Goal: Task Accomplishment & Management: Use online tool/utility

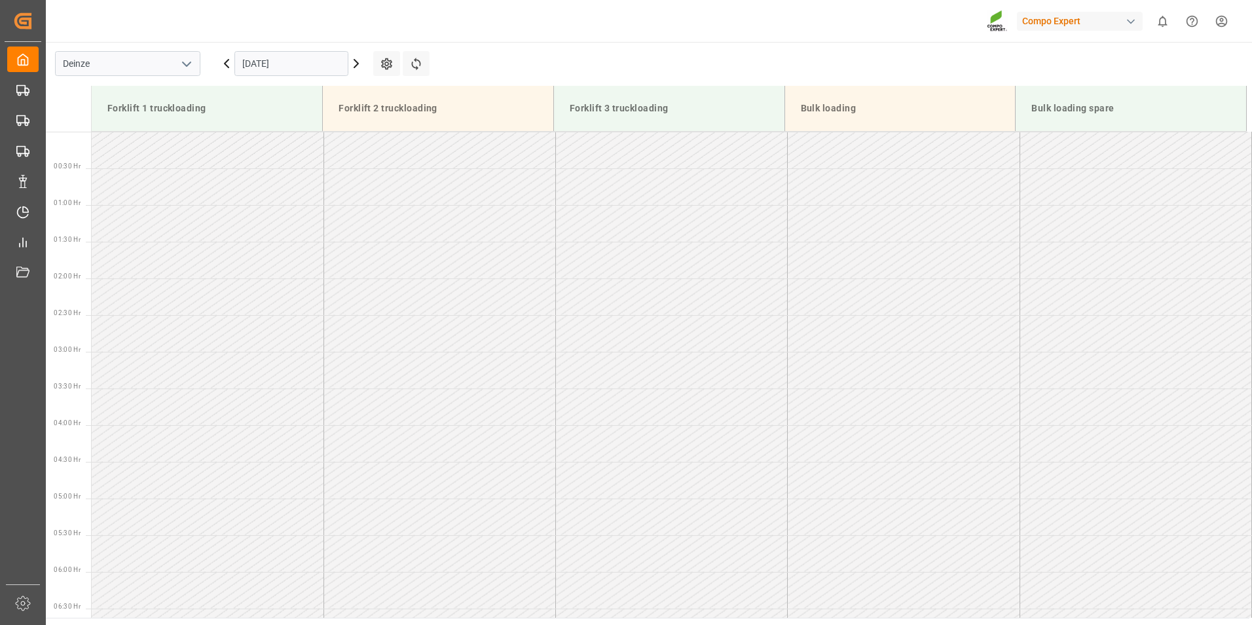
scroll to position [667, 0]
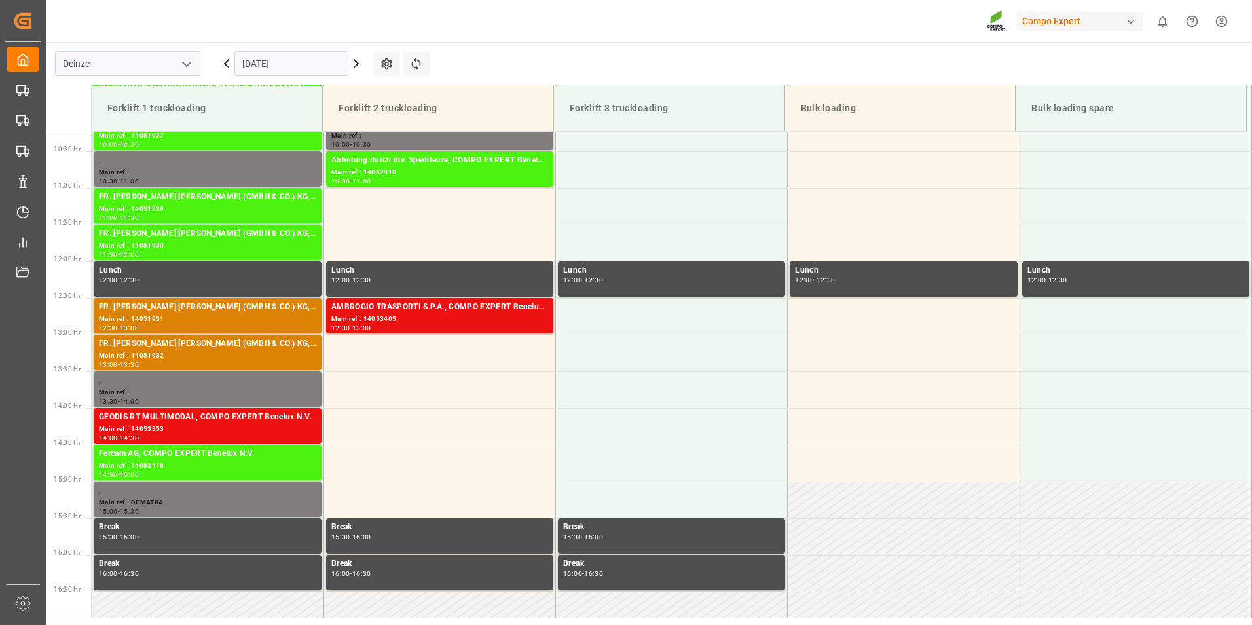
scroll to position [751, 0]
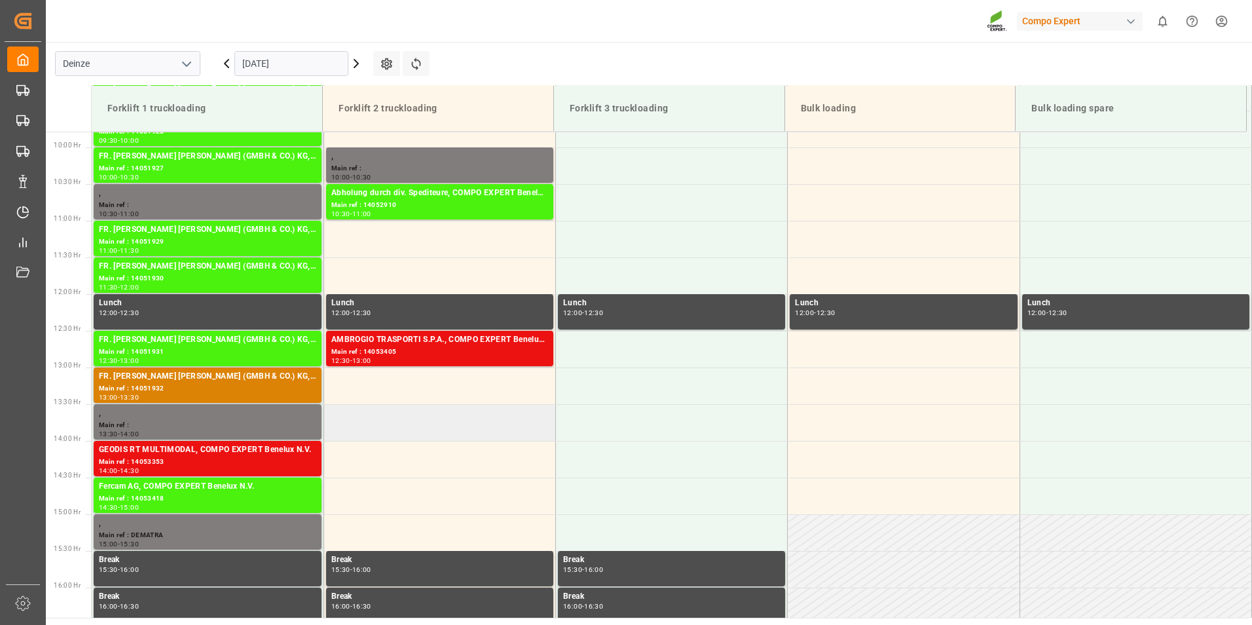
scroll to position [741, 0]
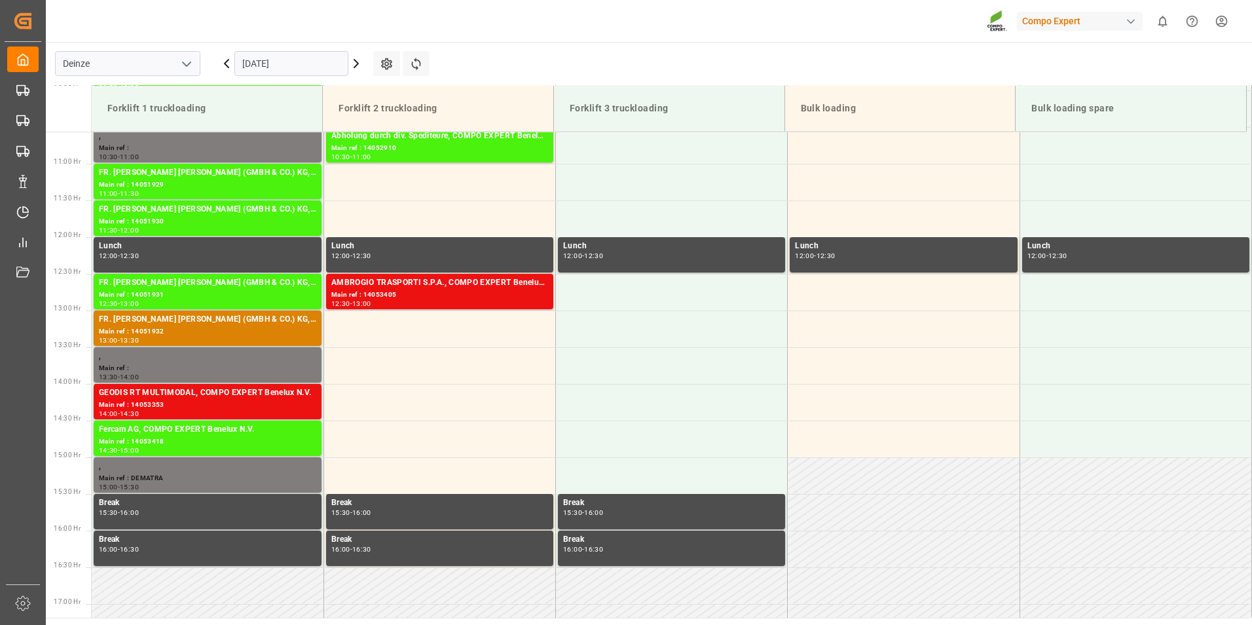
scroll to position [872, 0]
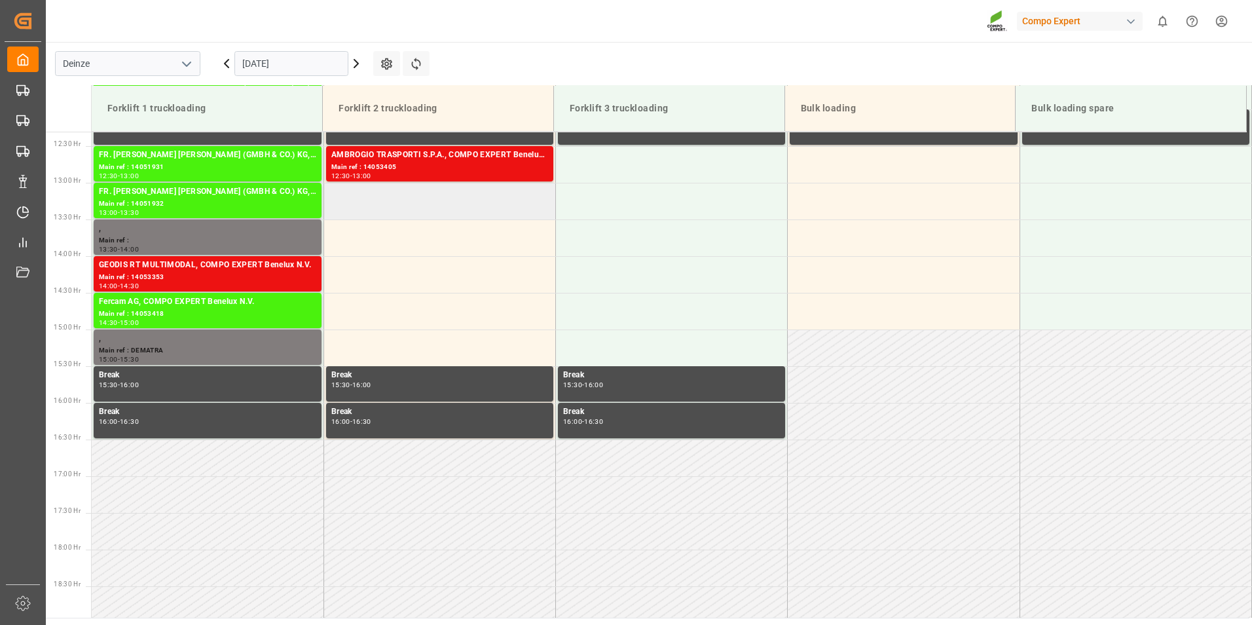
scroll to position [879, 0]
